Goal: Transaction & Acquisition: Book appointment/travel/reservation

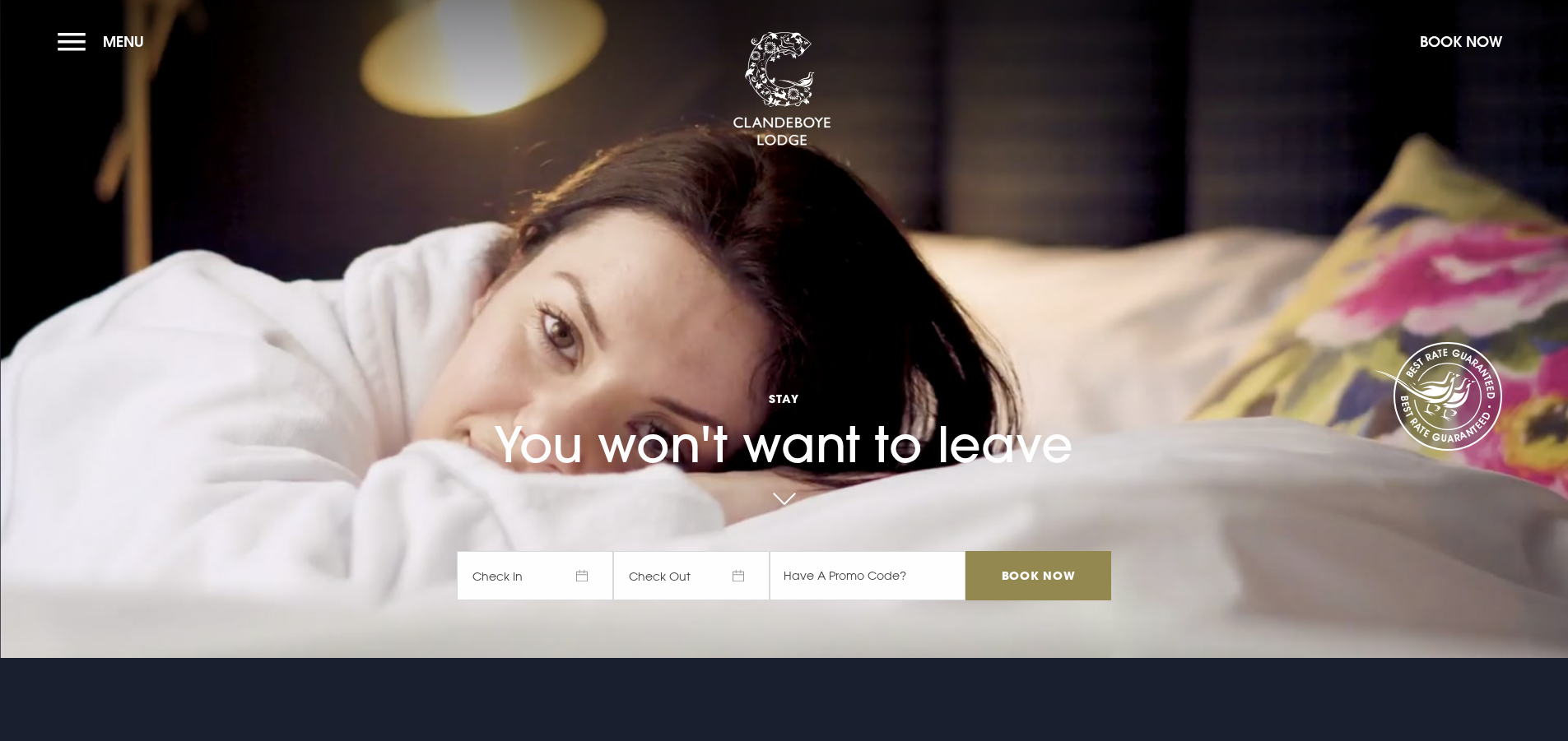
click at [521, 581] on span "Check In" at bounding box center [535, 576] width 156 height 49
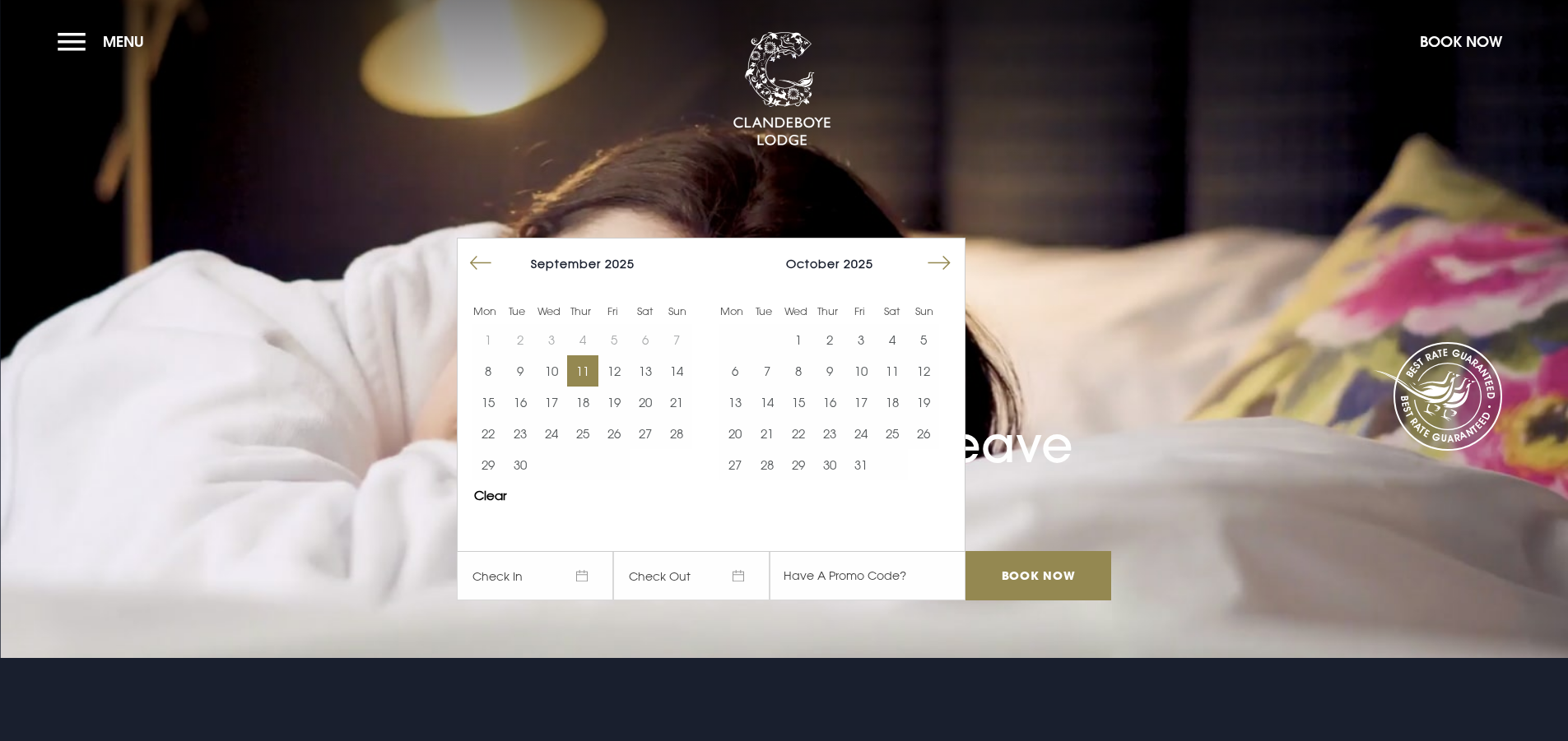
click at [596, 370] on button "11" at bounding box center [582, 371] width 32 height 32
click at [616, 372] on button "12" at bounding box center [614, 371] width 32 height 32
click at [1060, 582] on input "Book Now" at bounding box center [1037, 576] width 145 height 49
